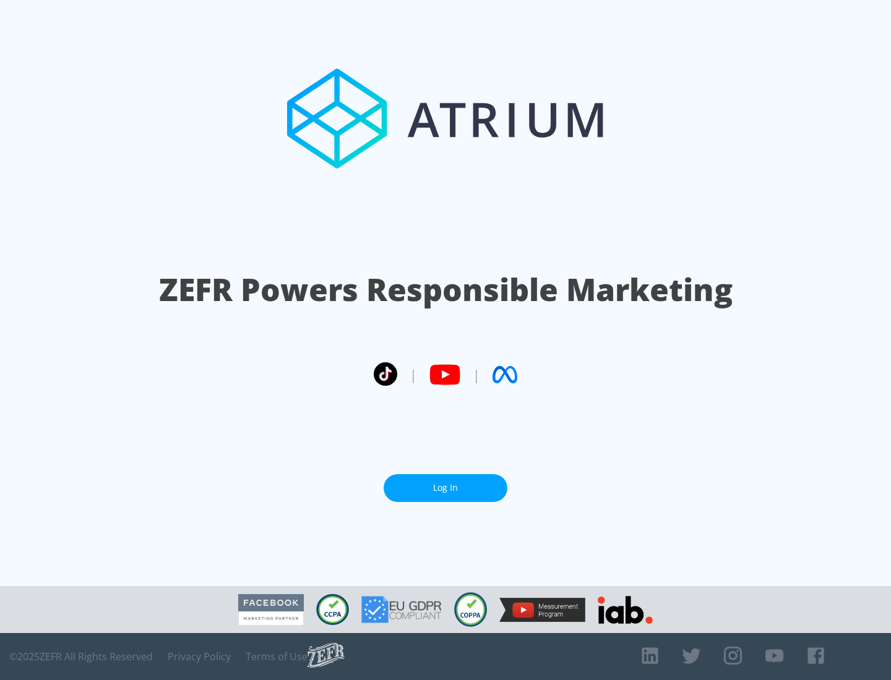
click at [445, 488] on link "Log In" at bounding box center [445, 488] width 124 height 28
